Goal: Task Accomplishment & Management: Complete application form

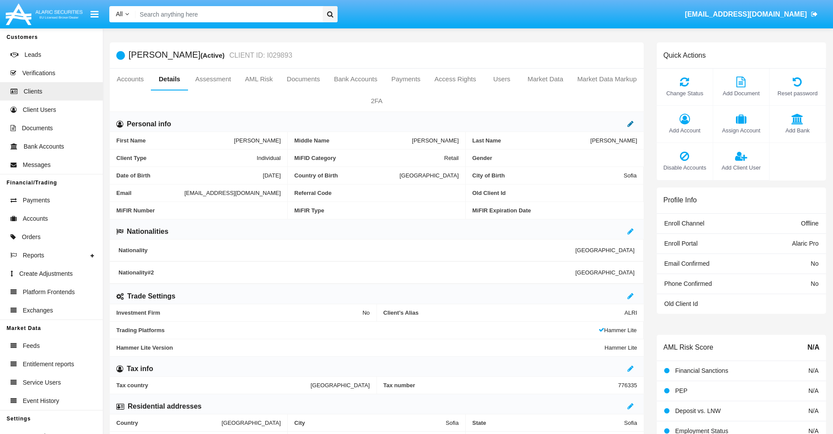
click at [631, 124] on icon at bounding box center [631, 123] width 6 height 7
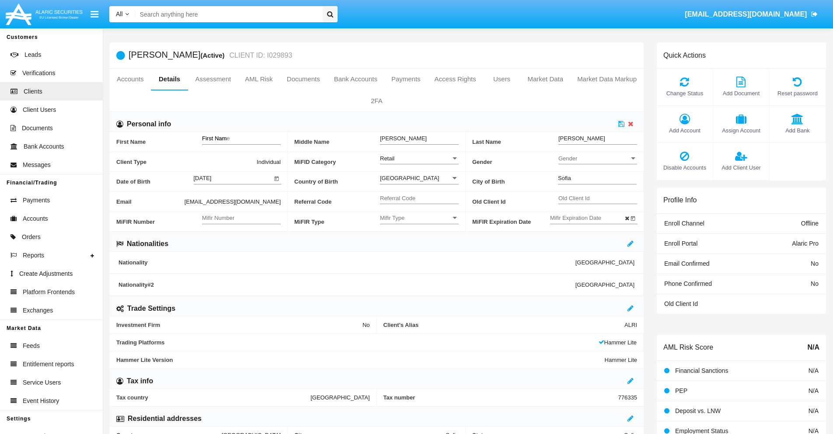
type input "First Name"
click at [622, 124] on icon at bounding box center [622, 123] width 6 height 7
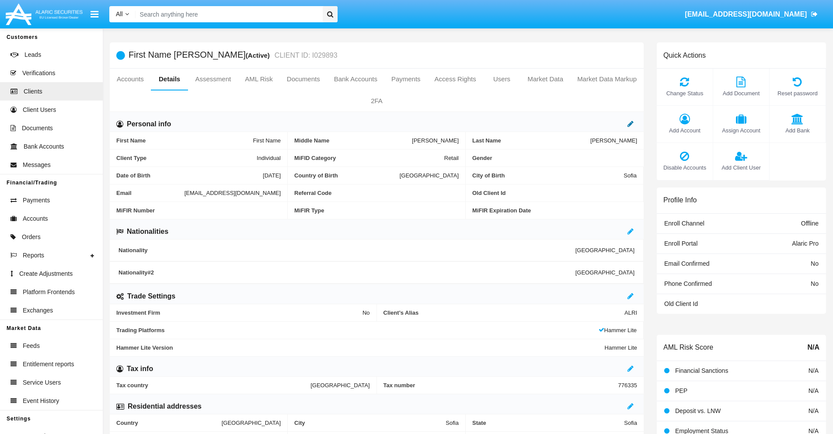
click at [631, 124] on icon at bounding box center [631, 123] width 6 height 7
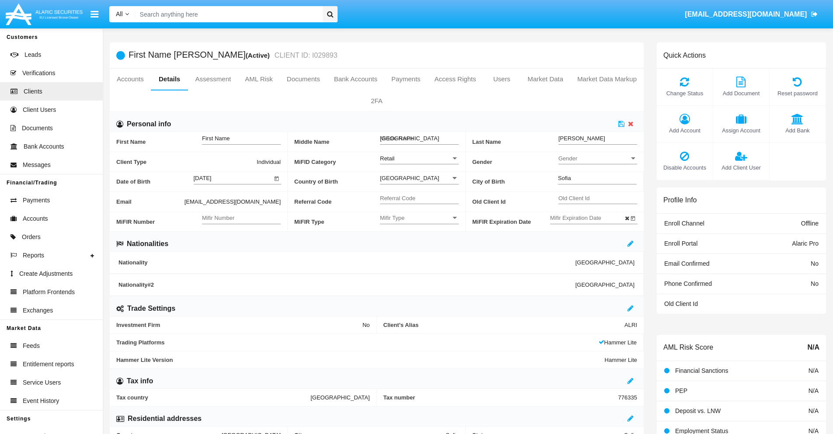
type input "Middle Name"
click at [622, 124] on icon at bounding box center [622, 123] width 6 height 7
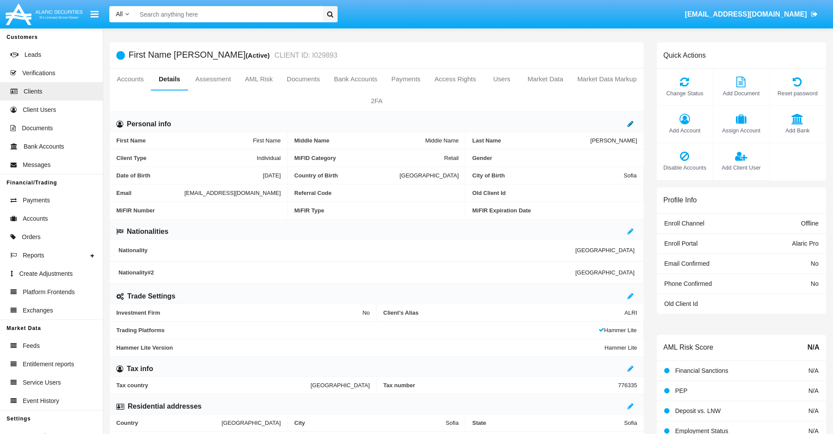
click at [631, 124] on icon at bounding box center [631, 123] width 6 height 7
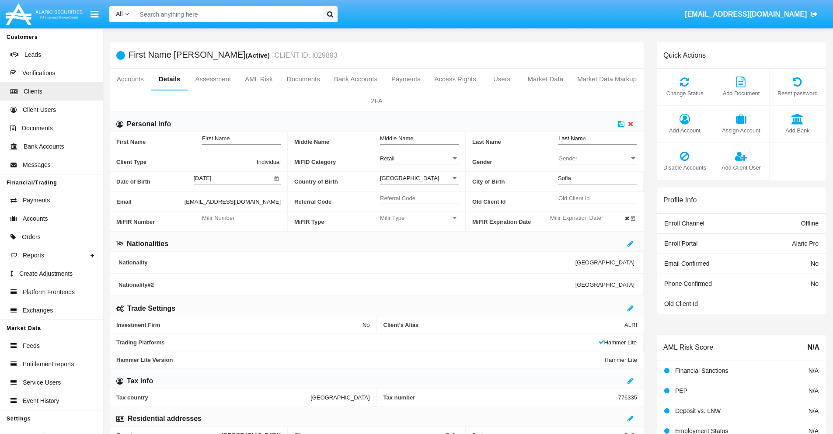
type input "Last Name"
click at [622, 124] on icon at bounding box center [622, 123] width 6 height 7
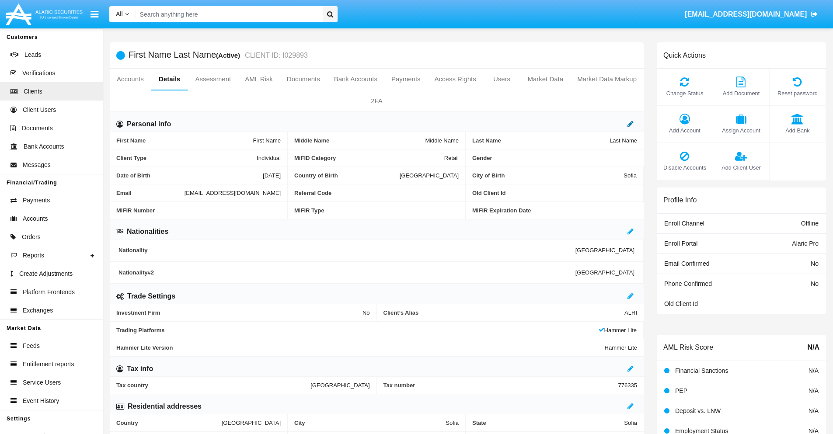
click at [631, 124] on icon at bounding box center [631, 123] width 6 height 7
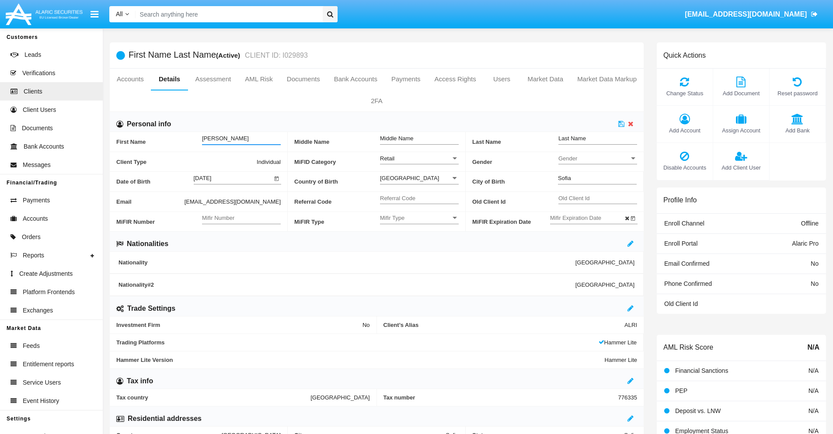
type input "Kanisha"
type input "Janette"
type input "Toy"
click at [622, 124] on icon at bounding box center [622, 123] width 6 height 7
